Goal: Task Accomplishment & Management: Manage account settings

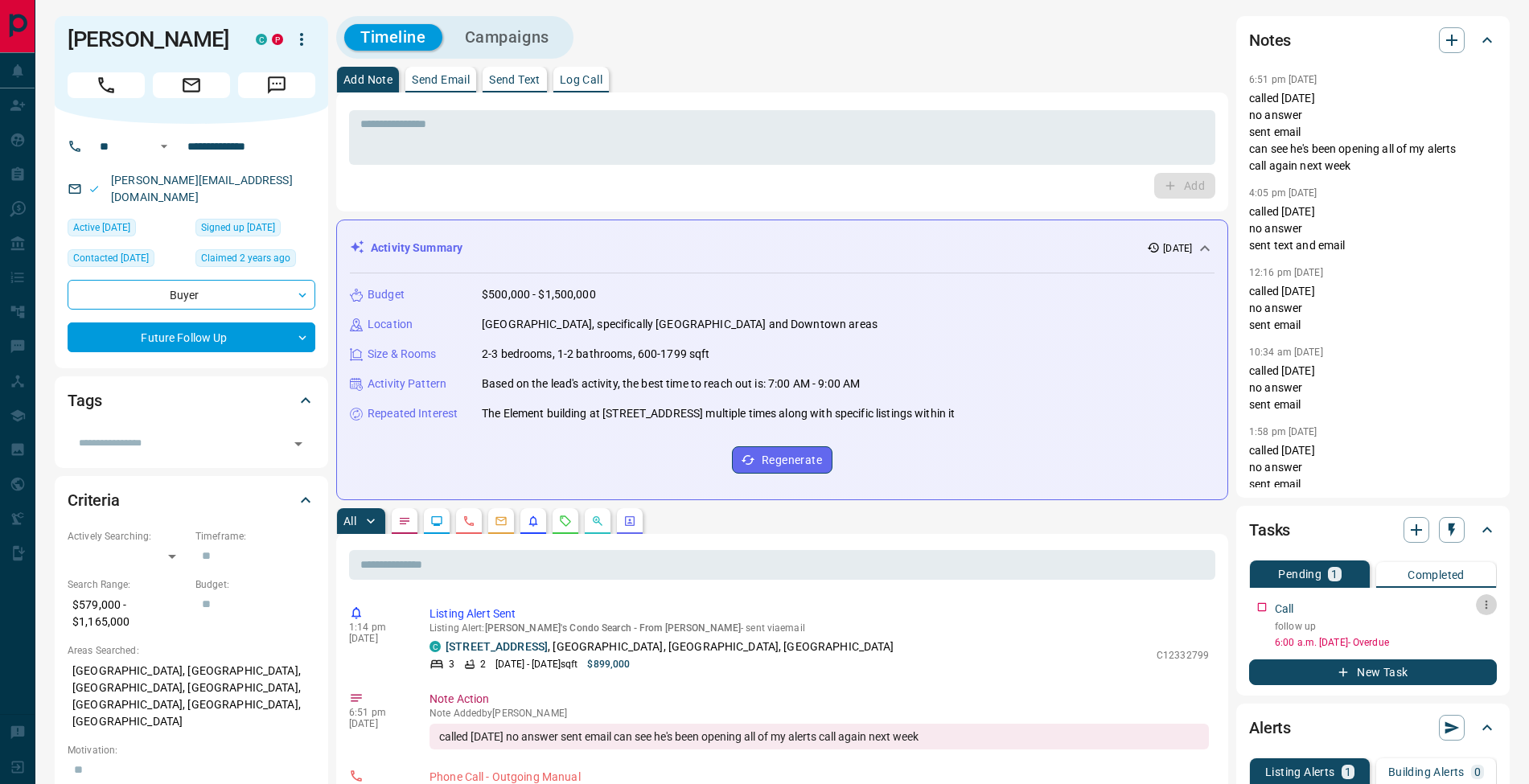
click at [1485, 612] on button "button" at bounding box center [1486, 605] width 21 height 21
click at [1477, 628] on li "Edit" at bounding box center [1460, 634] width 70 height 24
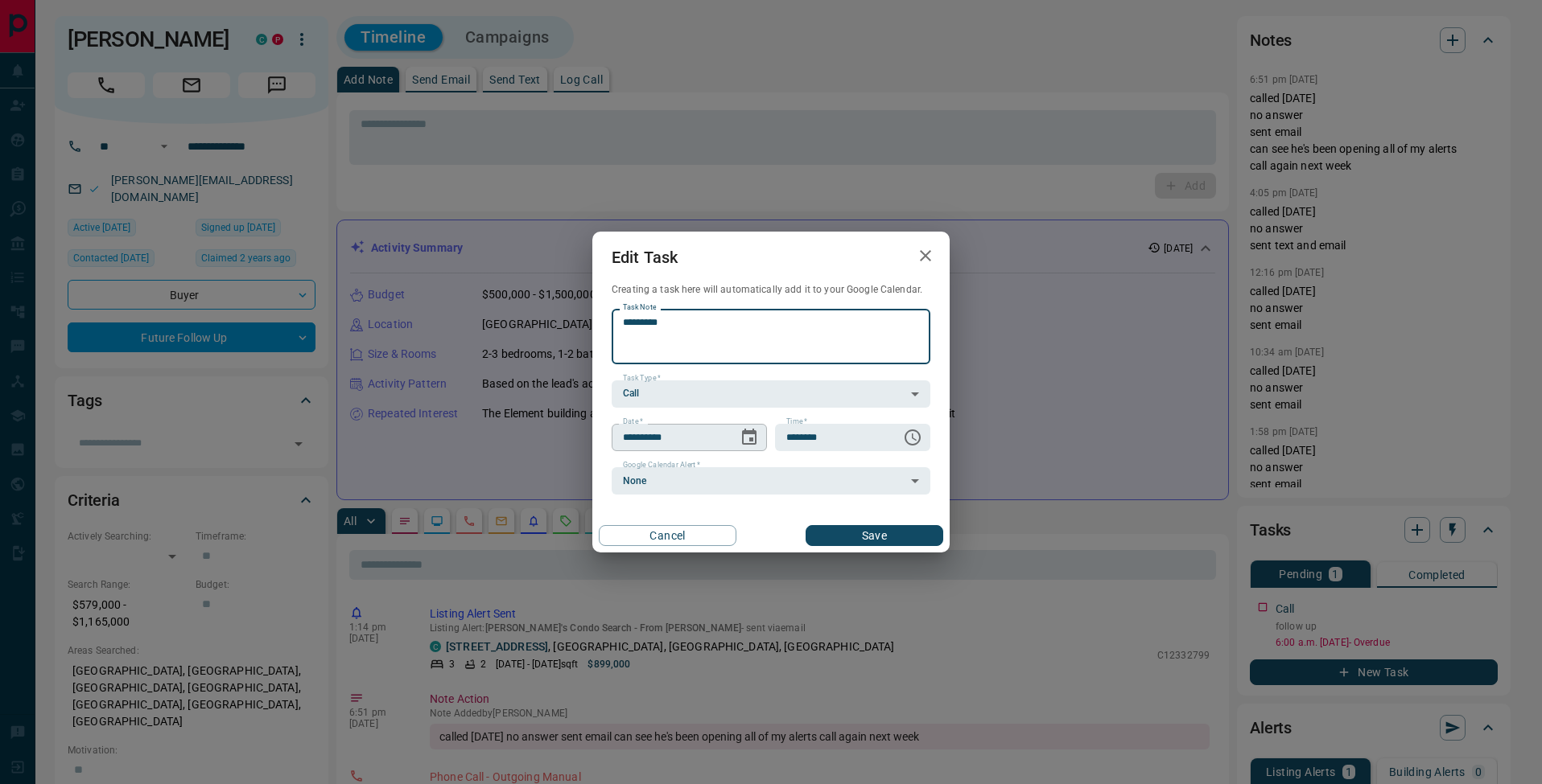
click at [748, 438] on icon "Choose date, selected date is Aug 7, 2025" at bounding box center [749, 437] width 19 height 19
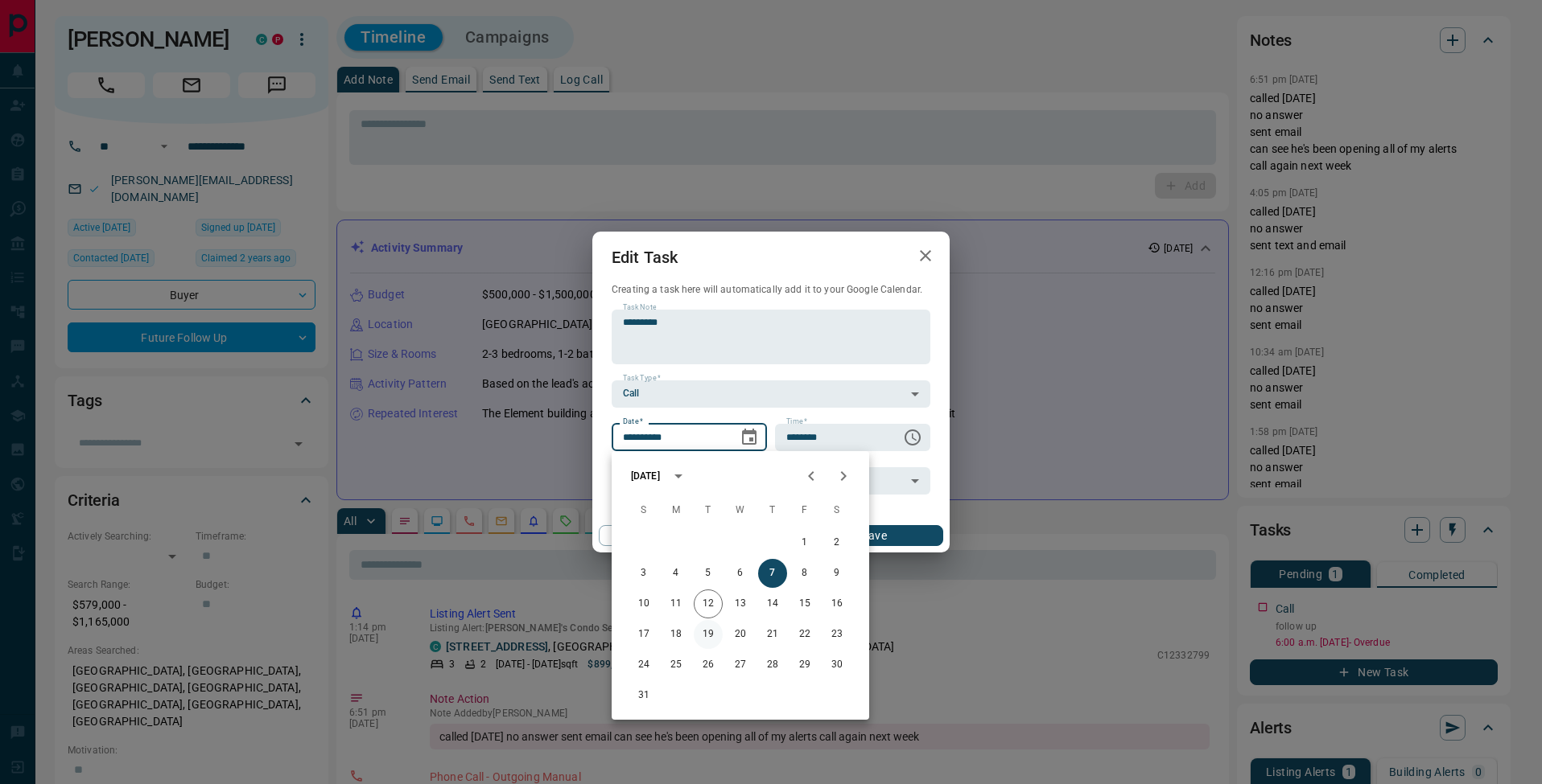
click at [715, 633] on button "19" at bounding box center [708, 634] width 29 height 29
type input "**********"
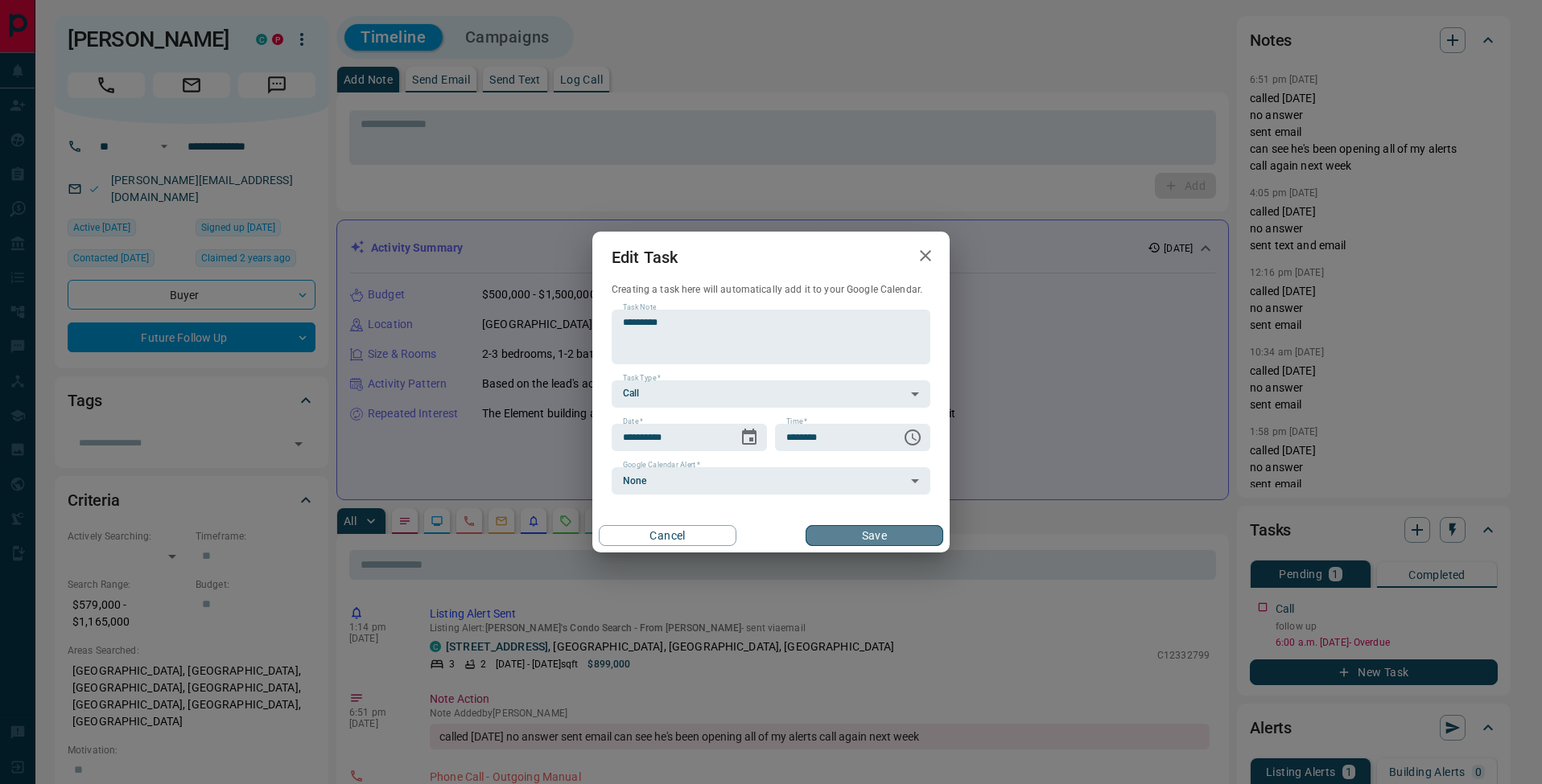
click at [889, 543] on button "Save" at bounding box center [874, 535] width 137 height 21
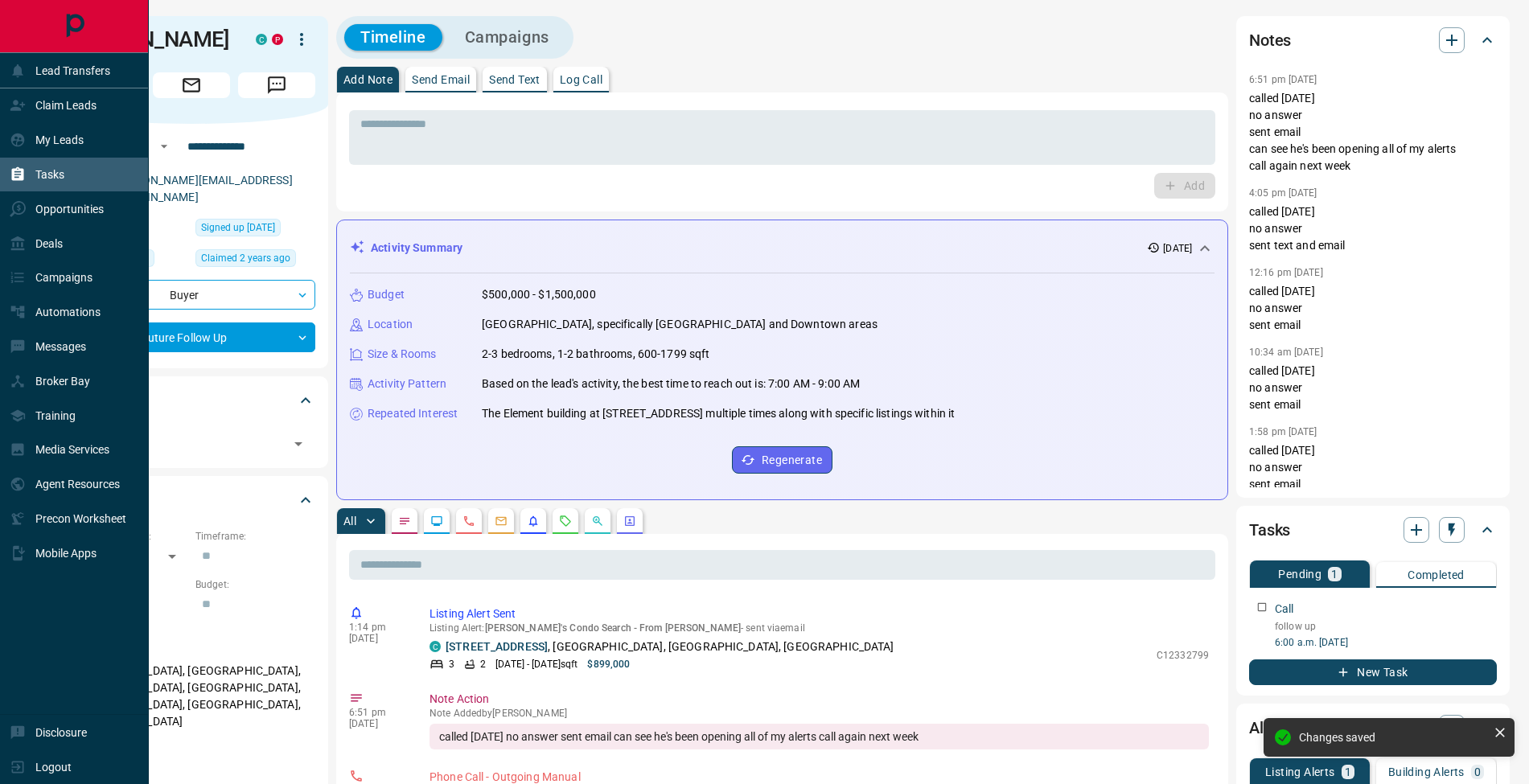
click at [19, 169] on icon at bounding box center [18, 174] width 12 height 13
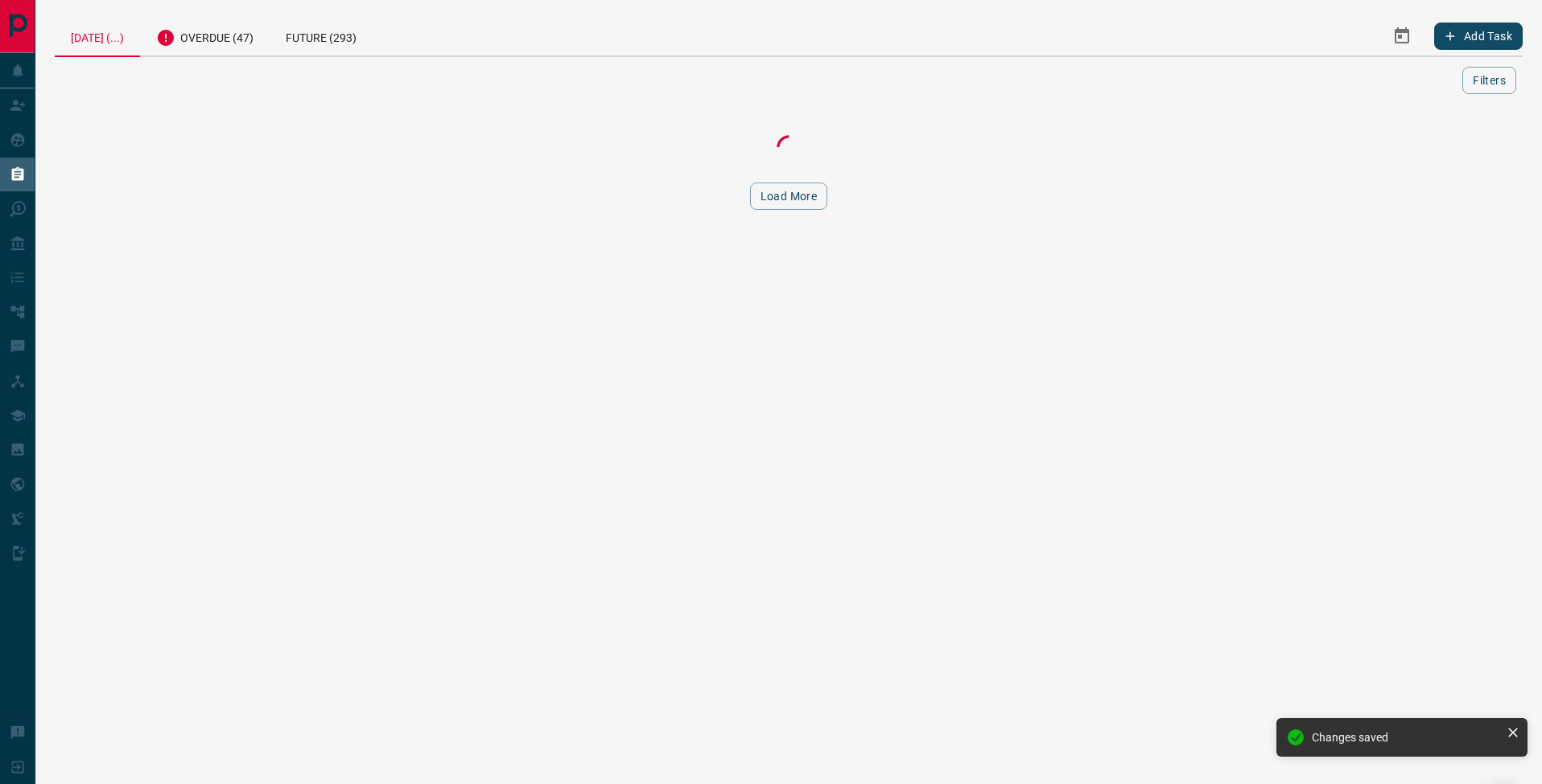
drag, startPoint x: 248, startPoint y: 24, endPoint x: 302, endPoint y: 81, distance: 78.5
click at [248, 24] on div "Overdue (47)" at bounding box center [205, 35] width 130 height 39
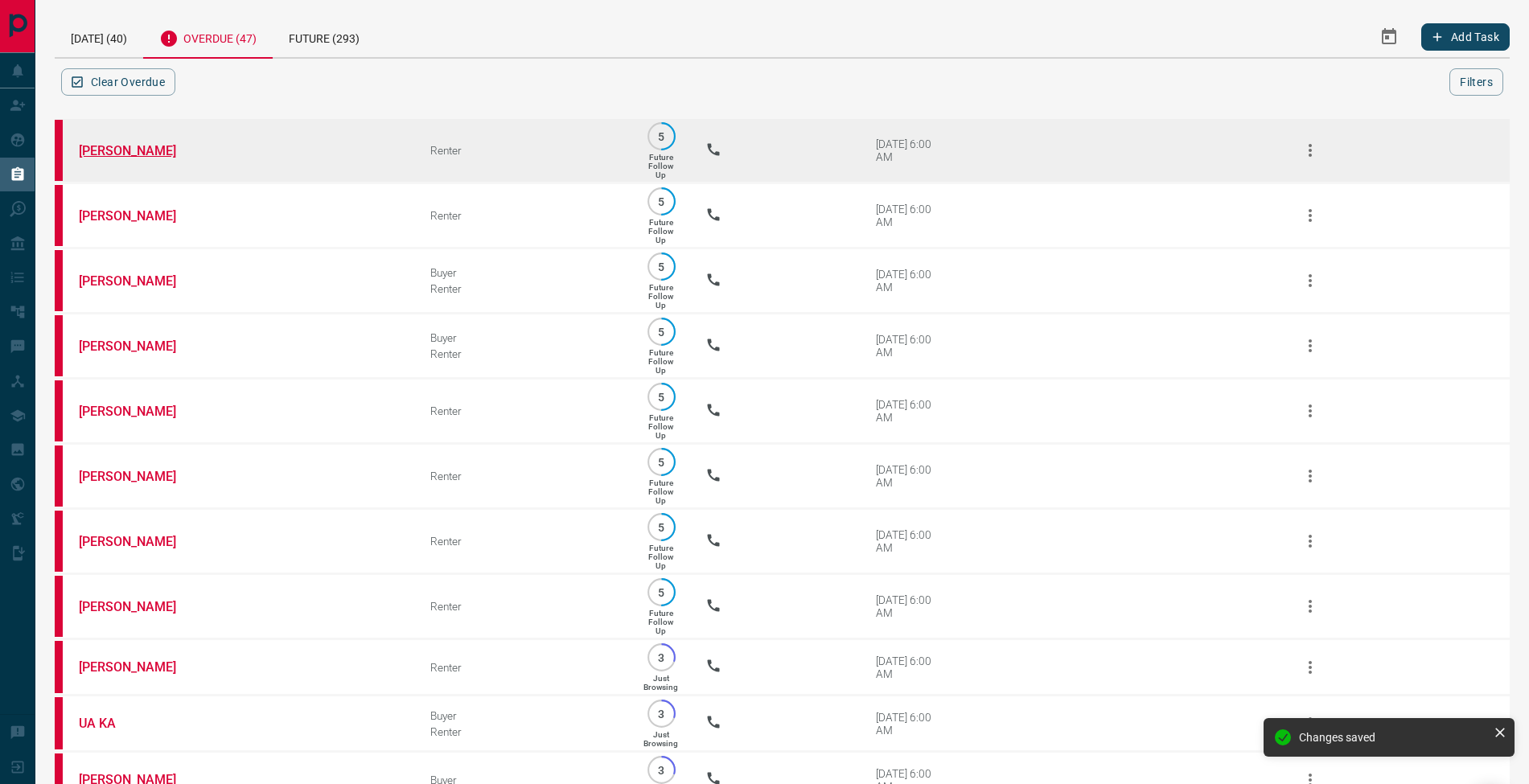
click at [127, 148] on link "[PERSON_NAME]" at bounding box center [139, 151] width 121 height 15
